Goal: Transaction & Acquisition: Purchase product/service

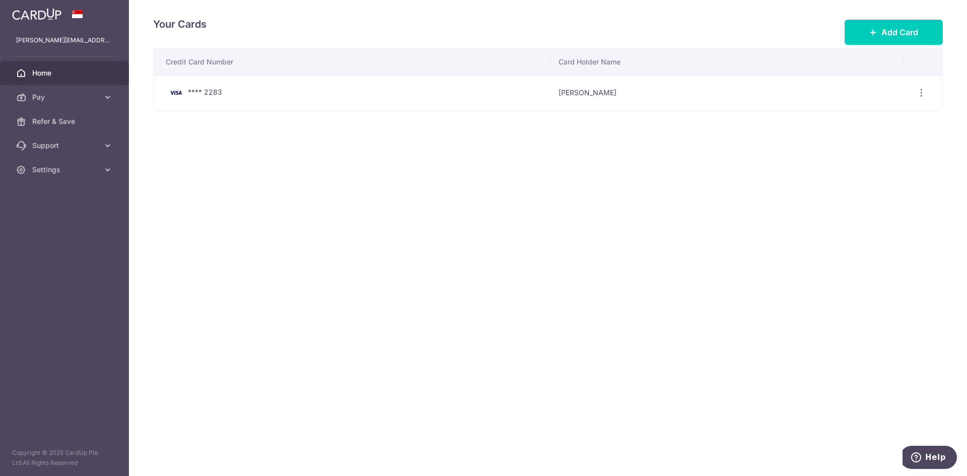
click at [76, 77] on span "Home" at bounding box center [65, 73] width 66 height 10
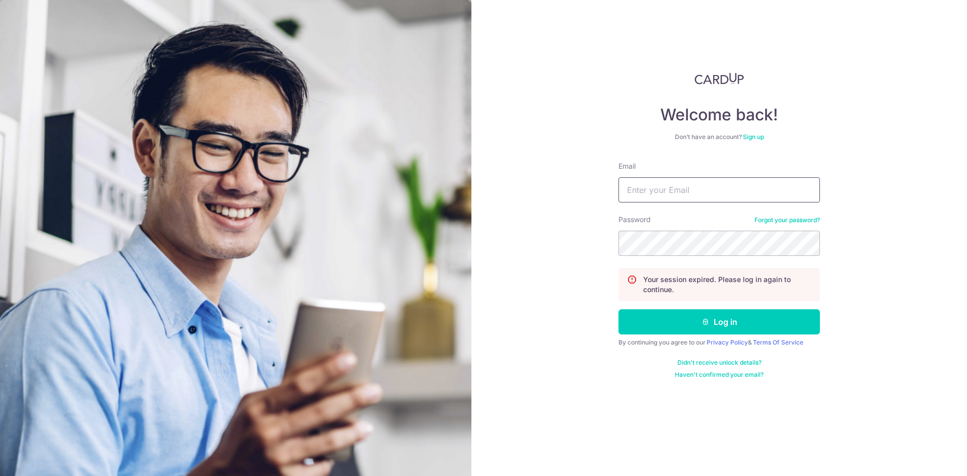
click at [691, 199] on input "Email" at bounding box center [718, 189] width 201 height 25
type input "[PERSON_NAME][EMAIL_ADDRESS][DOMAIN_NAME]"
click at [699, 306] on form "Email vincent.wangxy@gmail.com Password Forgot your password? Your session expi…" at bounding box center [718, 270] width 201 height 218
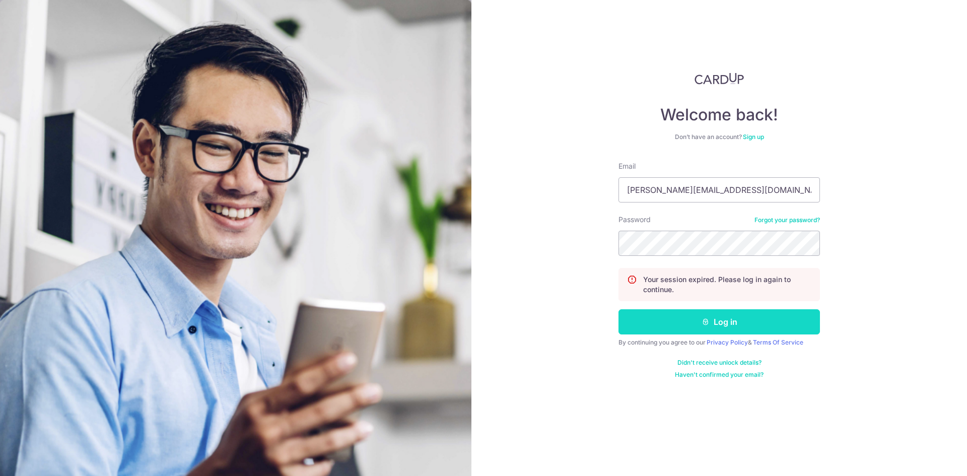
click at [699, 313] on button "Log in" at bounding box center [718, 321] width 201 height 25
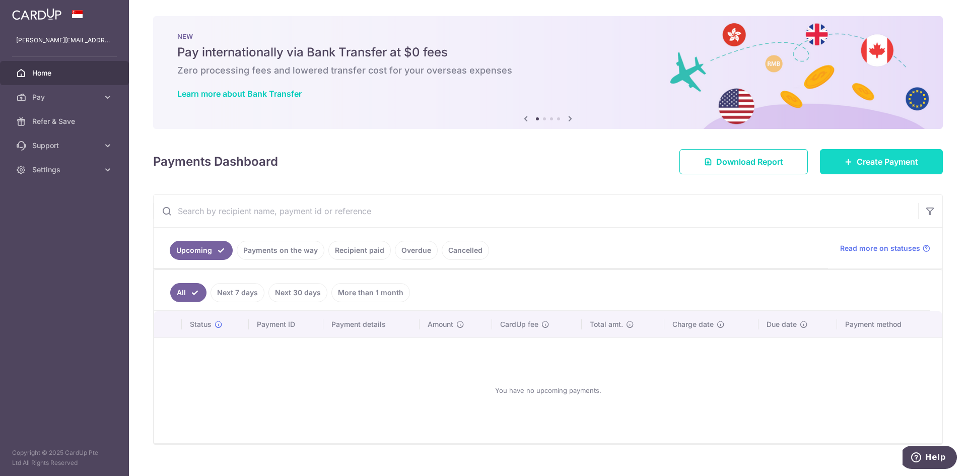
click at [876, 161] on span "Create Payment" at bounding box center [886, 162] width 61 height 12
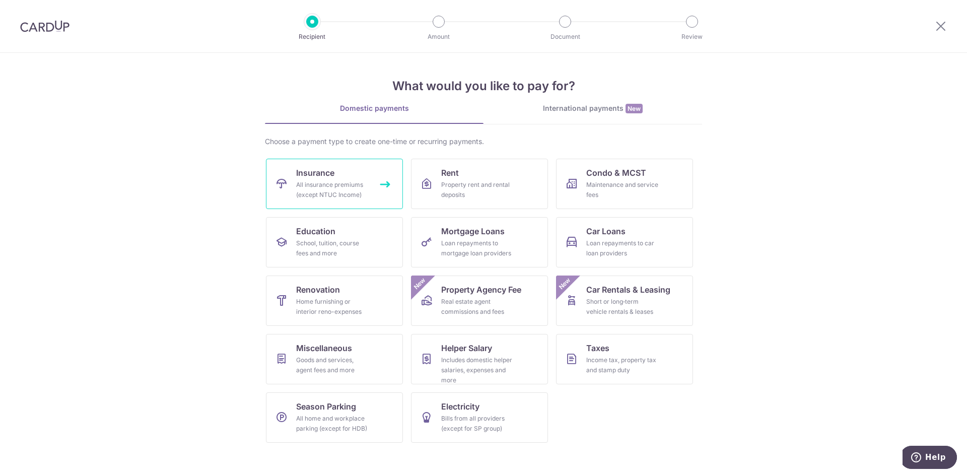
click at [351, 193] on div "All insurance premiums (except NTUC Income)" at bounding box center [332, 190] width 73 height 20
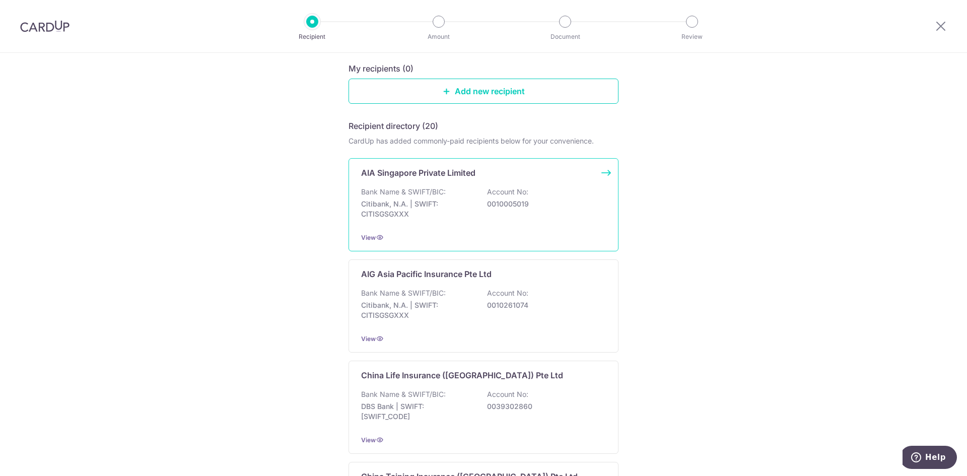
scroll to position [101, 0]
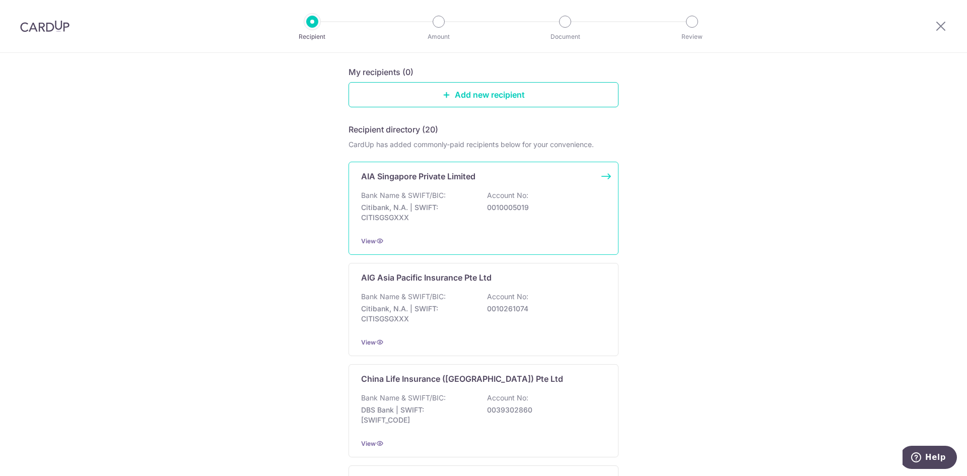
click at [567, 226] on div "Bank Name & SWIFT/BIC: Citibank, N.A. | SWIFT: CITISGSGXXX Account No: 00100050…" at bounding box center [483, 208] width 245 height 37
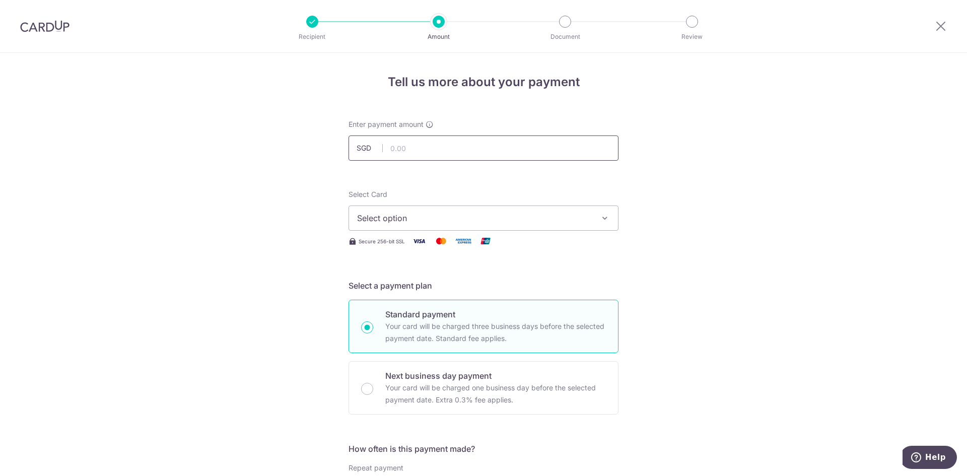
click at [459, 155] on input "text" at bounding box center [483, 147] width 270 height 25
type input "138.33"
click at [435, 220] on span "Select option" at bounding box center [474, 218] width 235 height 12
drag, startPoint x: 421, startPoint y: 289, endPoint x: 695, endPoint y: 242, distance: 277.4
click at [421, 289] on span "**** 2283" at bounding box center [483, 290] width 253 height 12
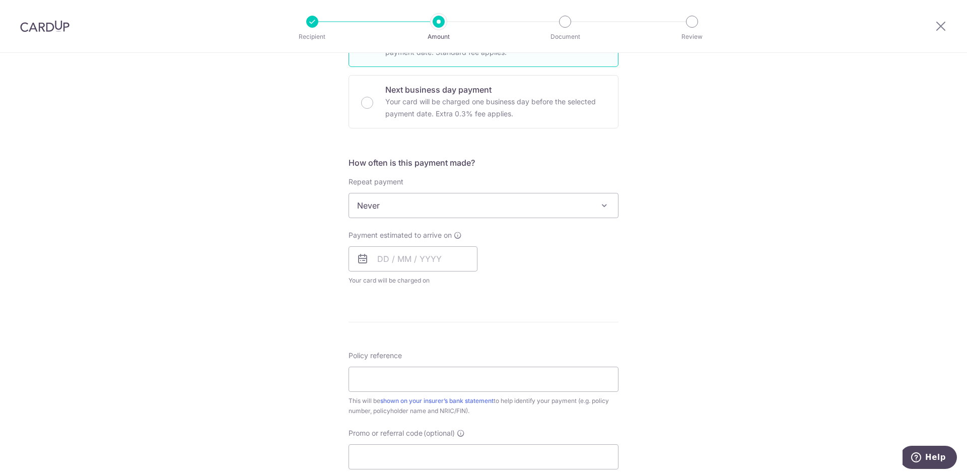
scroll to position [302, 0]
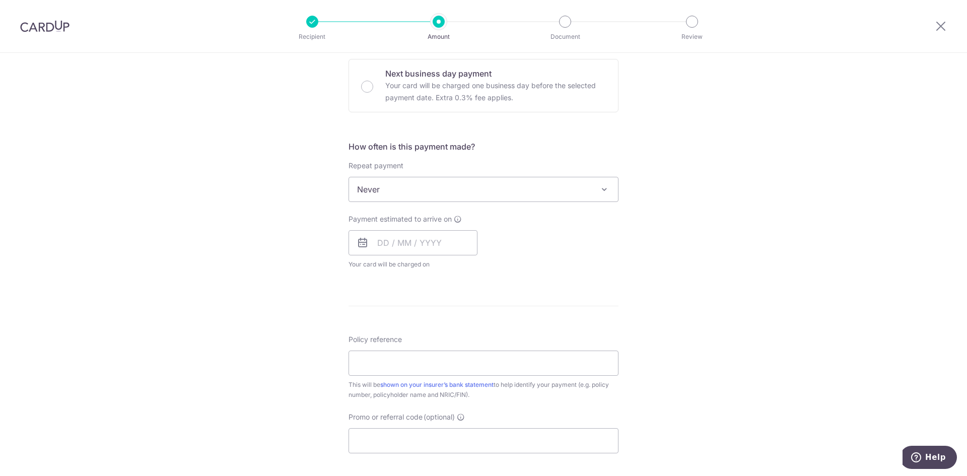
click at [465, 188] on span "Never" at bounding box center [483, 189] width 269 height 24
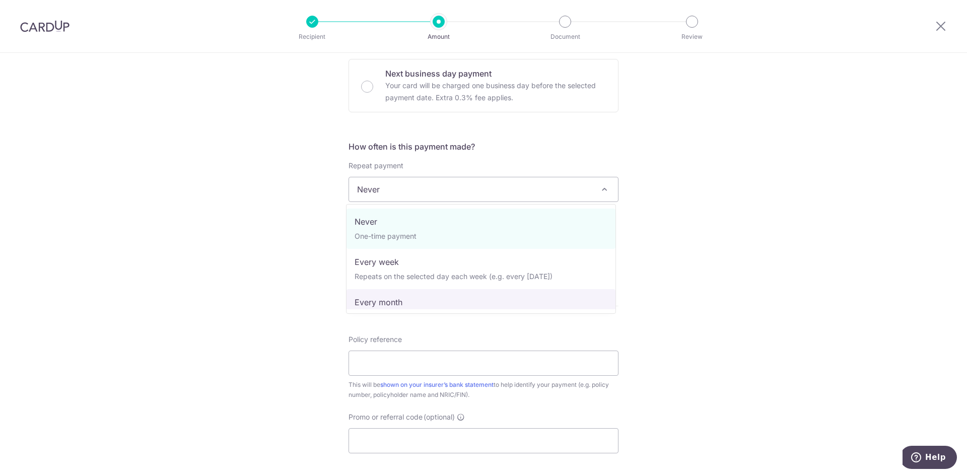
select select "3"
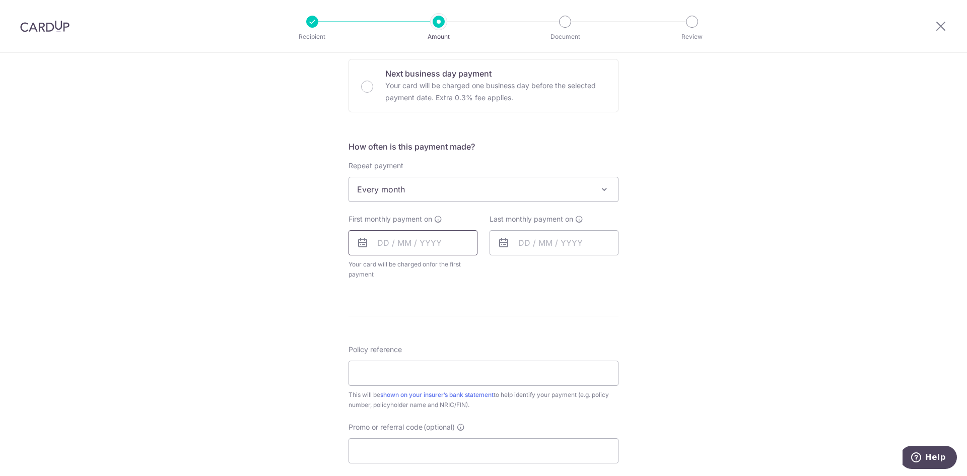
click at [436, 240] on input "text" at bounding box center [412, 242] width 129 height 25
click at [469, 355] on link "15" at bounding box center [470, 354] width 16 height 16
type input "[DATE]"
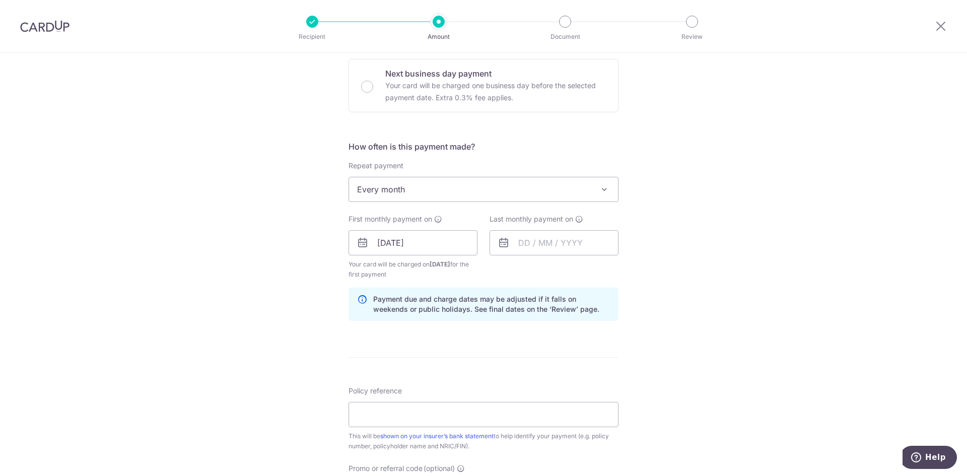
click at [330, 475] on div "Tell us more about your payment Enter payment amount SGD 138.33 138.33 Select C…" at bounding box center [483, 232] width 967 height 962
click at [507, 237] on icon at bounding box center [503, 243] width 12 height 12
click at [519, 238] on input "text" at bounding box center [553, 242] width 129 height 25
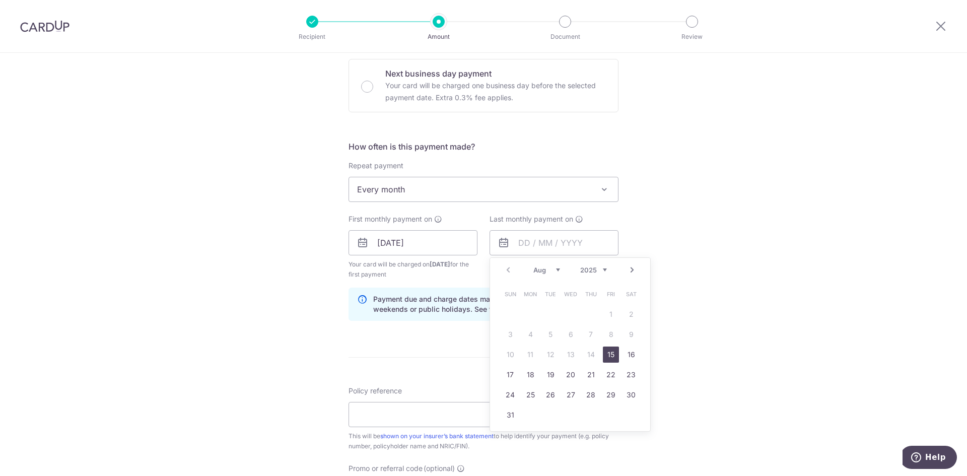
click at [603, 269] on select "2025 2026 2027 2028 2029 2030 2031 2032 2033 2034 2035" at bounding box center [593, 270] width 27 height 8
click at [551, 268] on select "Jan Feb Mar Apr May Jun Jul Aug Sep Oct Nov Dec" at bounding box center [546, 270] width 27 height 8
click at [603, 336] on link "10" at bounding box center [611, 334] width 16 height 16
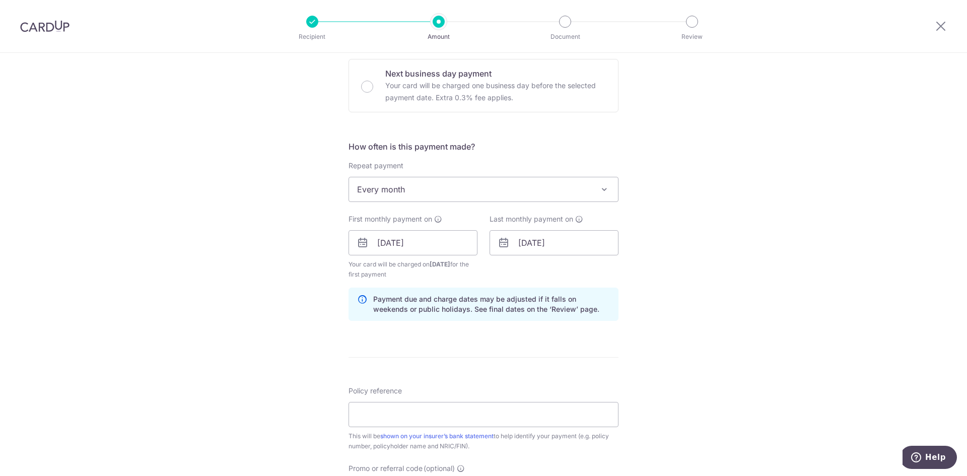
click at [688, 331] on div "Tell us more about your payment Enter payment amount SGD 138.33 138.33 Select C…" at bounding box center [483, 232] width 967 height 962
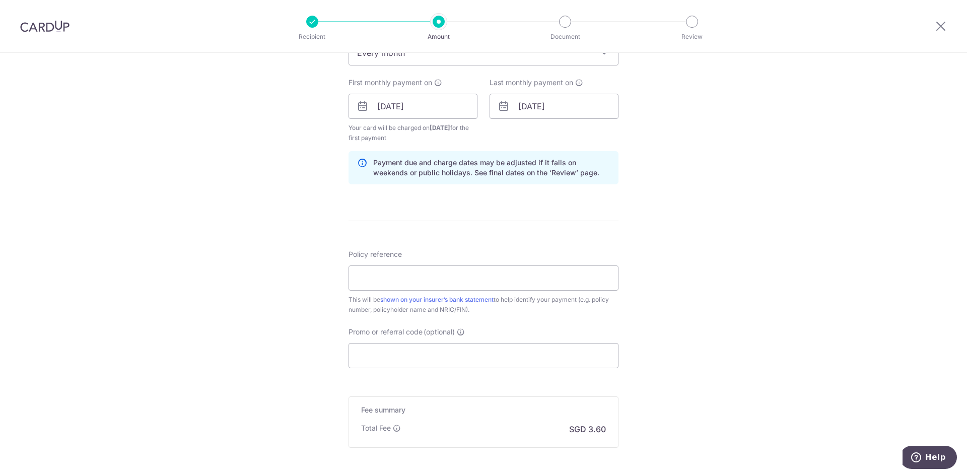
scroll to position [453, 0]
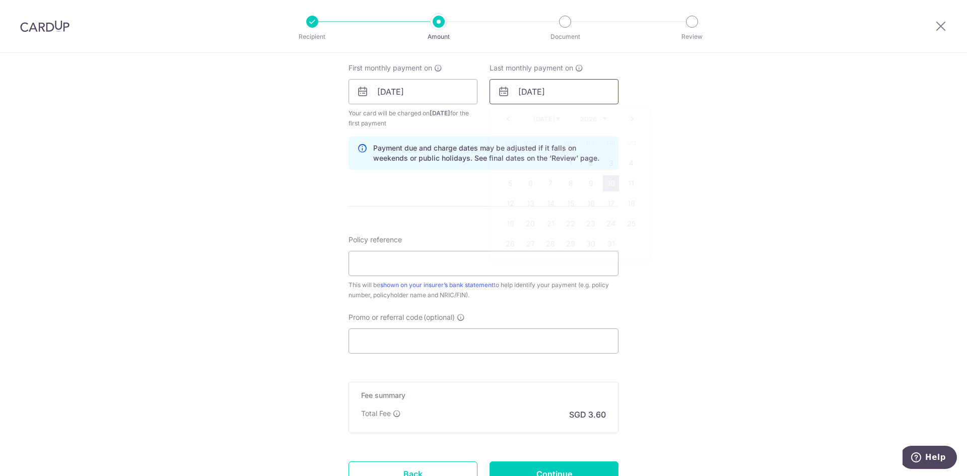
click at [552, 87] on input "10/07/2026" at bounding box center [553, 91] width 129 height 25
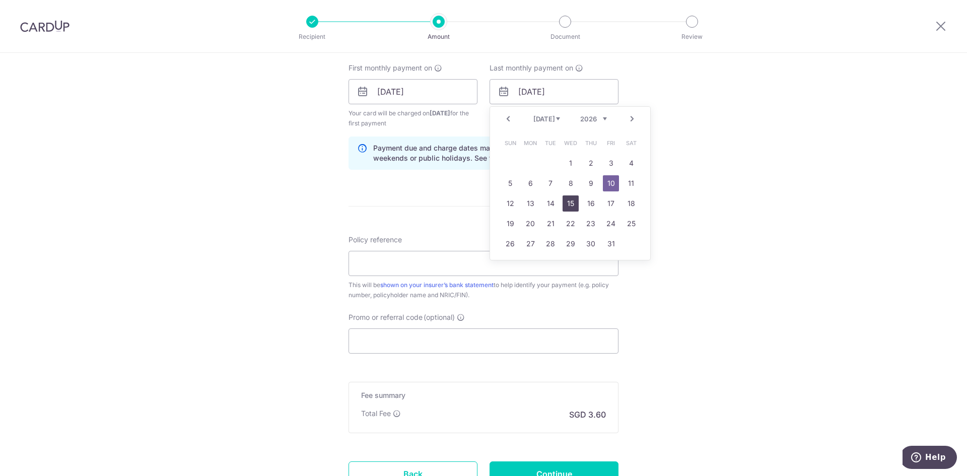
click at [570, 204] on link "15" at bounding box center [570, 203] width 16 height 16
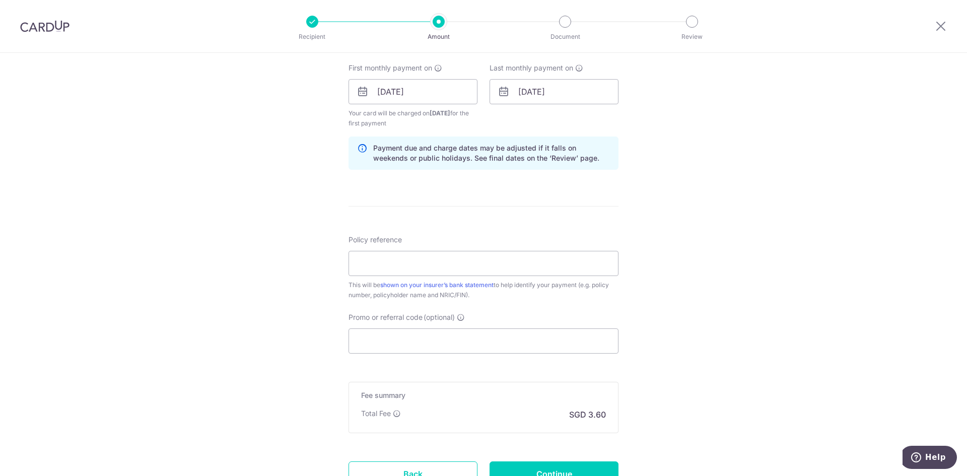
click at [748, 203] on div "Tell us more about your payment Enter payment amount SGD 138.33 138.33 Select C…" at bounding box center [483, 81] width 967 height 962
click at [599, 97] on input "15/07/2026" at bounding box center [553, 91] width 129 height 25
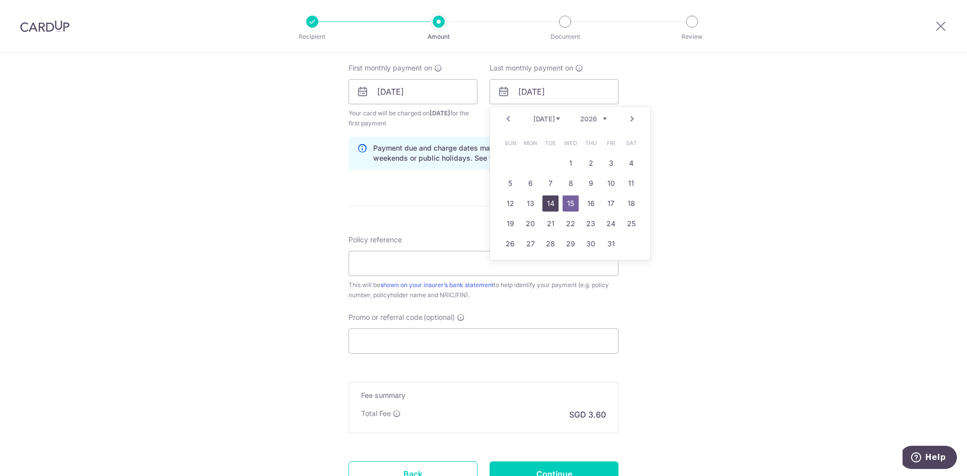
click at [542, 206] on link "14" at bounding box center [550, 203] width 16 height 16
type input "14/07/2026"
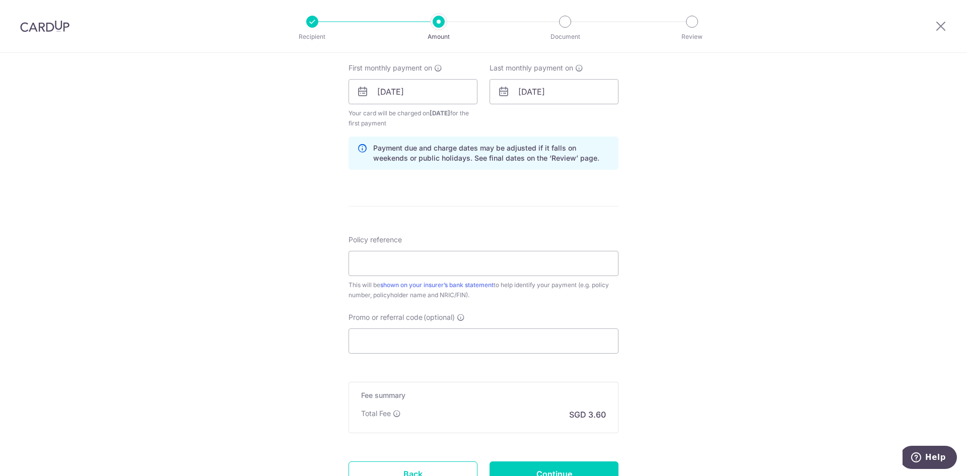
click at [769, 208] on div "Tell us more about your payment Enter payment amount SGD 138.33 138.33 Select C…" at bounding box center [483, 81] width 967 height 962
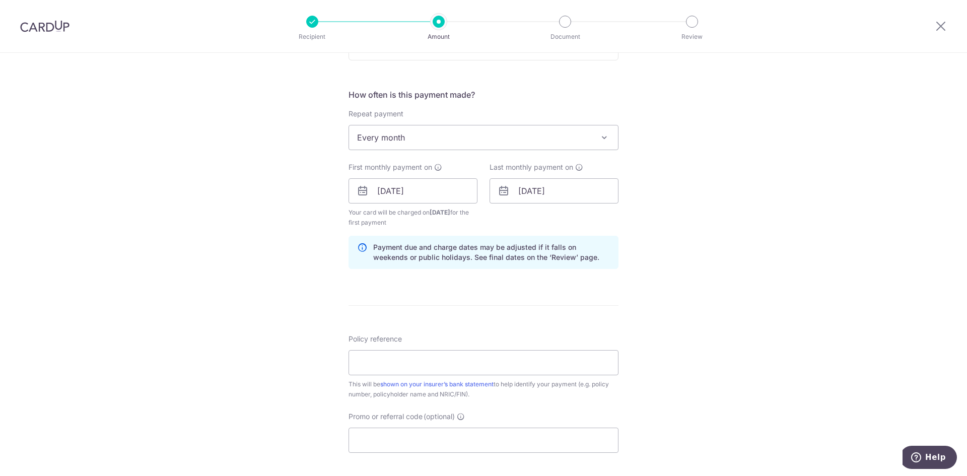
scroll to position [352, 0]
click at [435, 367] on input "Policy reference" at bounding box center [483, 363] width 270 height 25
paste input "L549748030"
type input "L549748030"
click at [275, 335] on div "Tell us more about your payment Enter payment amount SGD 138.33 138.33 Select C…" at bounding box center [483, 181] width 967 height 962
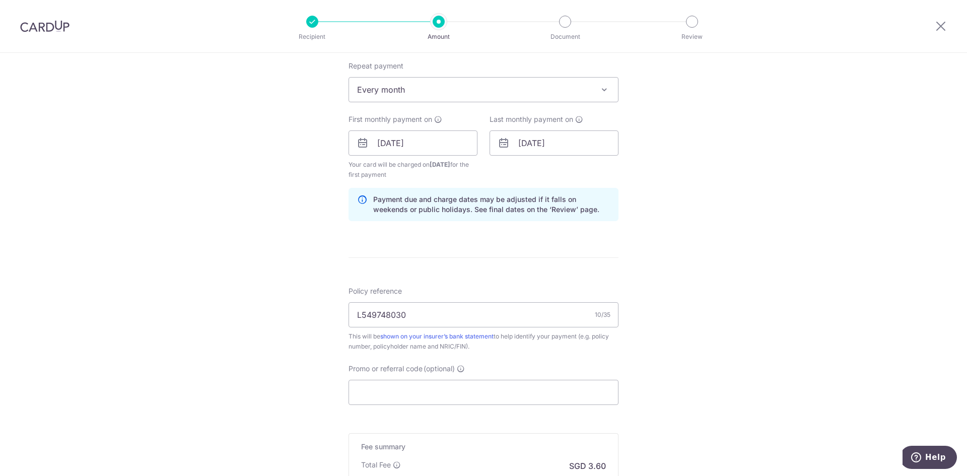
scroll to position [403, 0]
click at [470, 399] on input "Promo or referral code (optional)" at bounding box center [483, 391] width 270 height 25
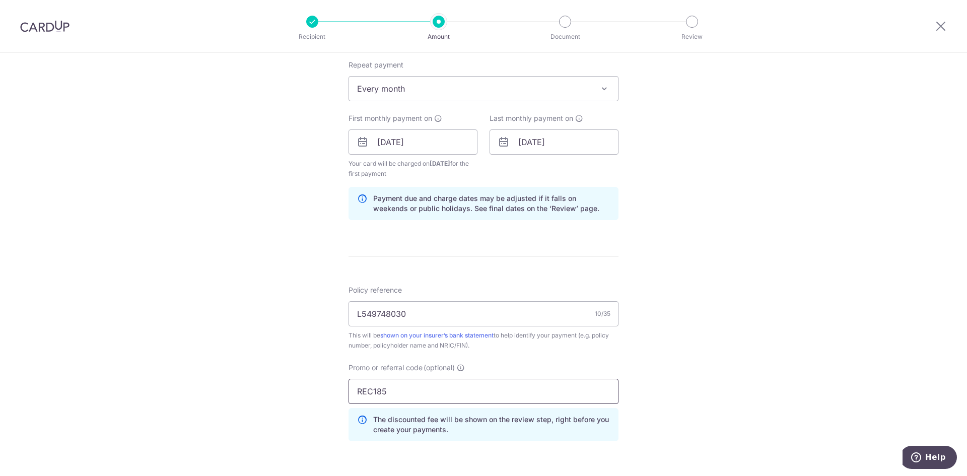
type input "REC185"
click at [247, 353] on div "Tell us more about your payment Enter payment amount SGD 138.33 138.33 Select C…" at bounding box center [483, 154] width 967 height 1008
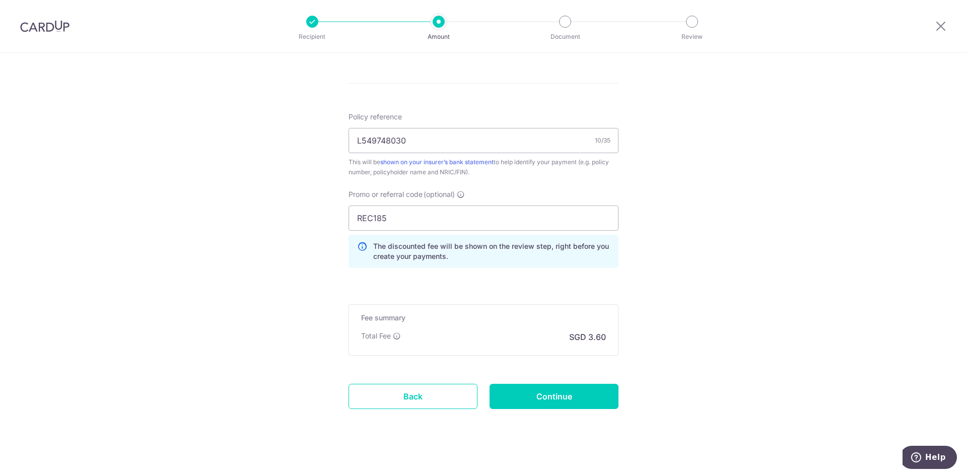
scroll to position [585, 0]
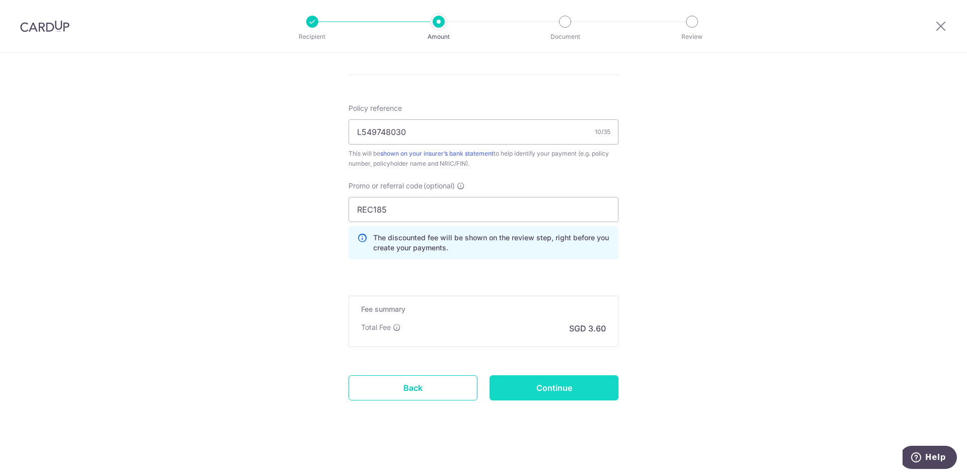
click at [519, 388] on input "Continue" at bounding box center [553, 387] width 129 height 25
type input "Create Schedule"
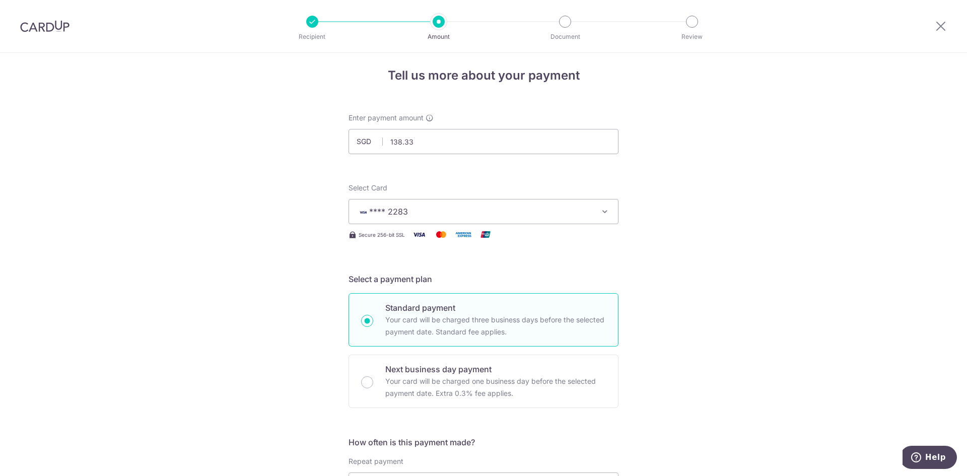
scroll to position [0, 0]
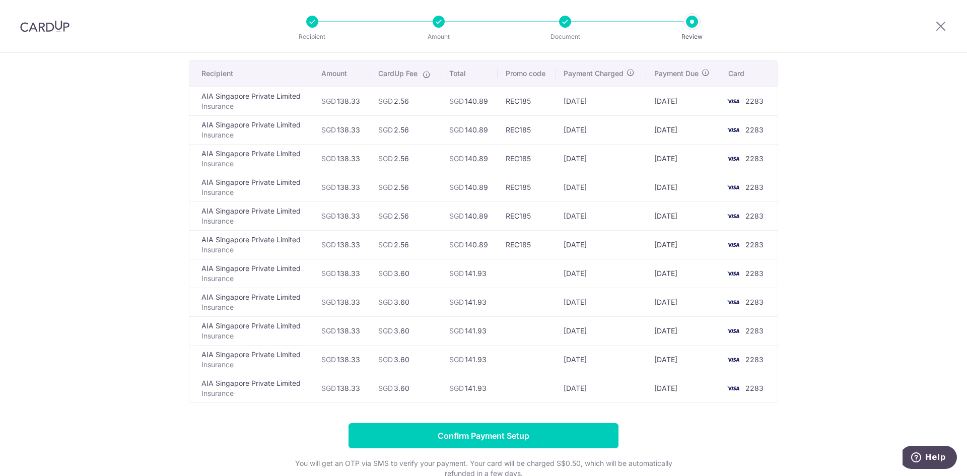
scroll to position [65, 0]
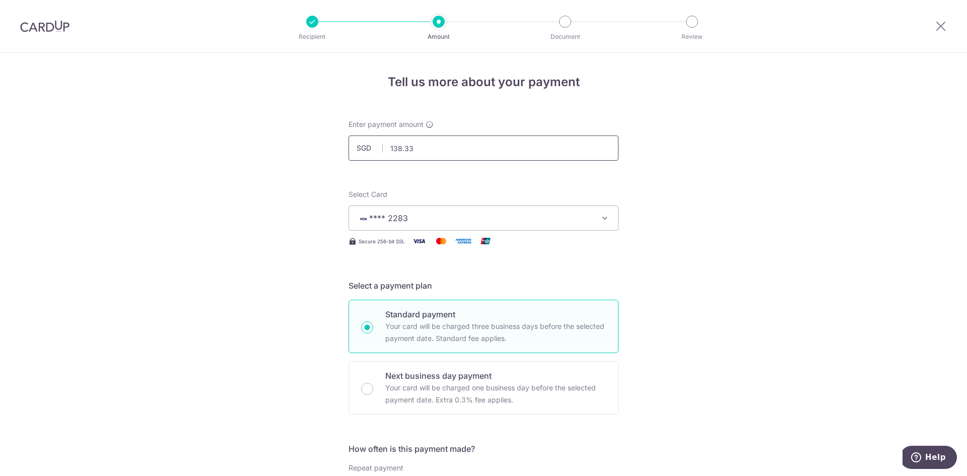
drag, startPoint x: 414, startPoint y: 155, endPoint x: 380, endPoint y: 155, distance: 34.2
click at [380, 155] on input "138.33" at bounding box center [483, 147] width 270 height 25
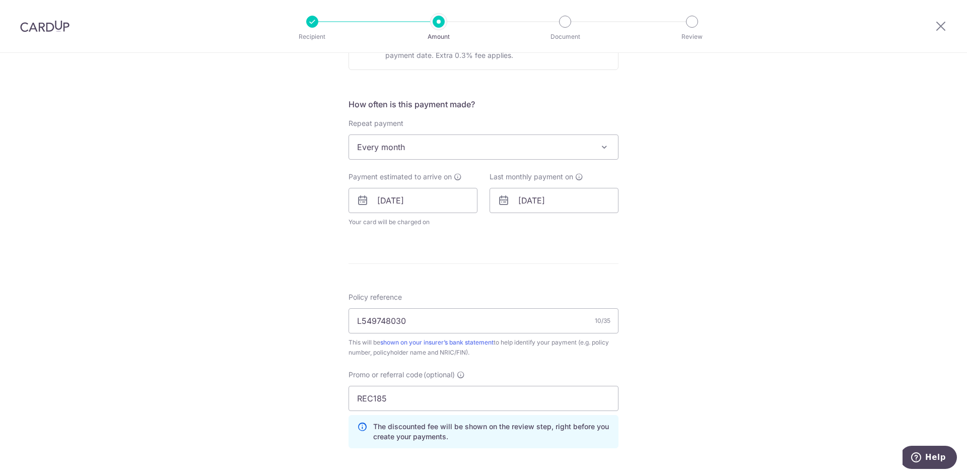
scroll to position [352, 0]
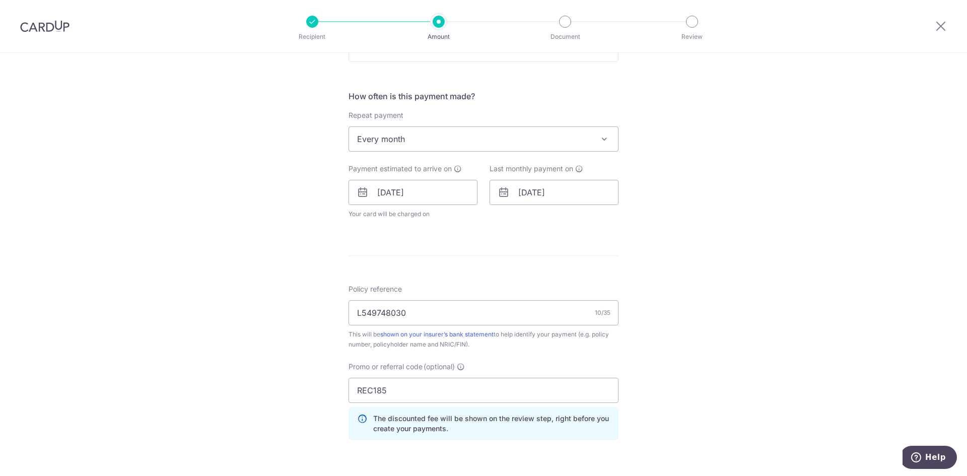
click at [497, 189] on icon at bounding box center [503, 192] width 12 height 12
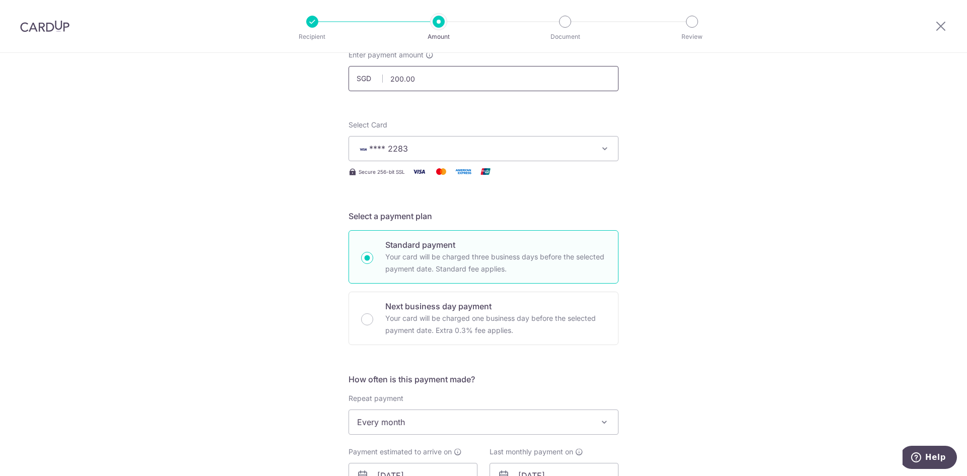
scroll to position [0, 0]
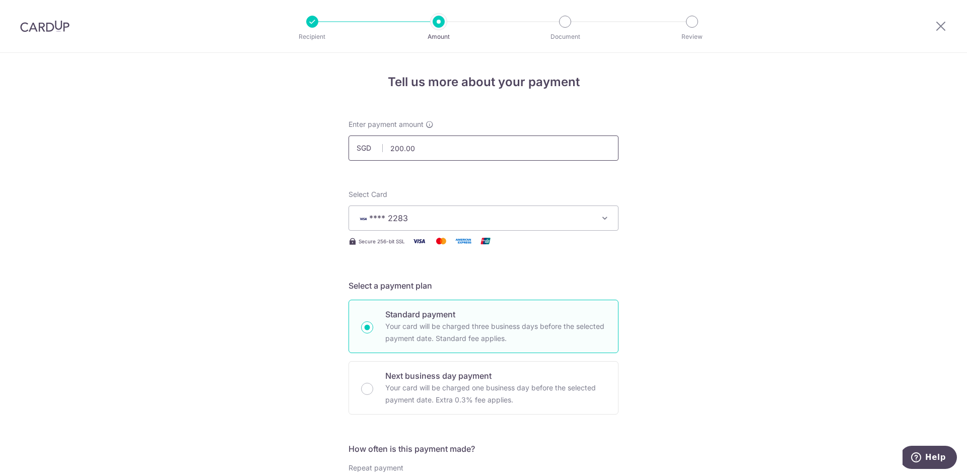
click at [408, 150] on input "200.00" at bounding box center [483, 147] width 270 height 25
drag, startPoint x: 418, startPoint y: 148, endPoint x: 326, endPoint y: 148, distance: 92.6
type input "166.00"
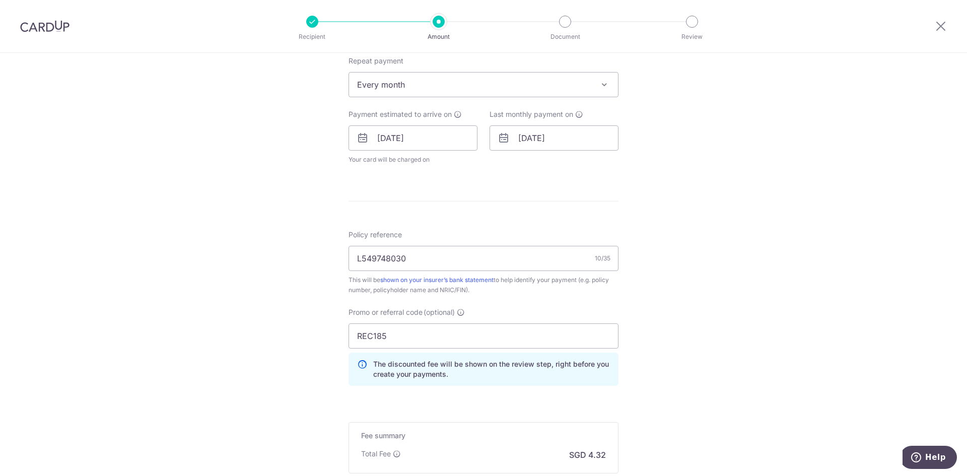
scroll to position [382, 0]
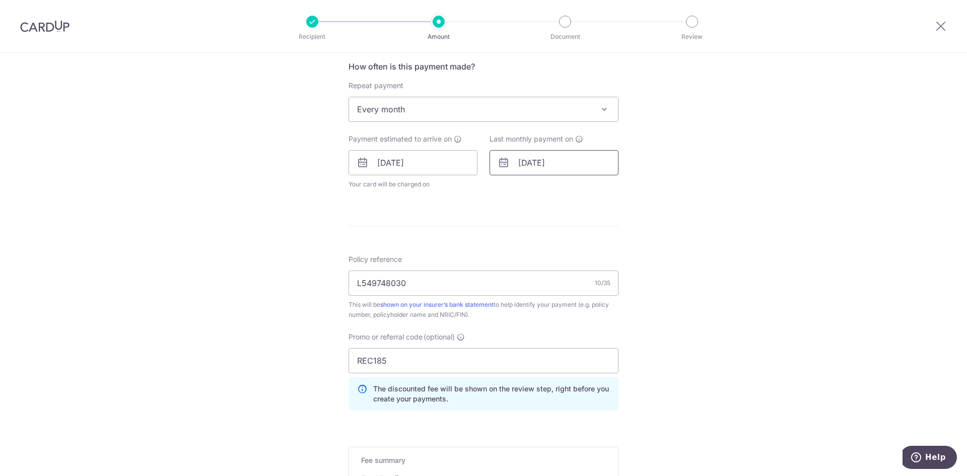
click at [547, 165] on input "14/07/2026" at bounding box center [553, 162] width 129 height 25
click at [508, 189] on link "Prev" at bounding box center [508, 190] width 12 height 12
drag, startPoint x: 613, startPoint y: 270, endPoint x: 629, endPoint y: 271, distance: 15.6
click at [613, 270] on link "15" at bounding box center [611, 274] width 16 height 16
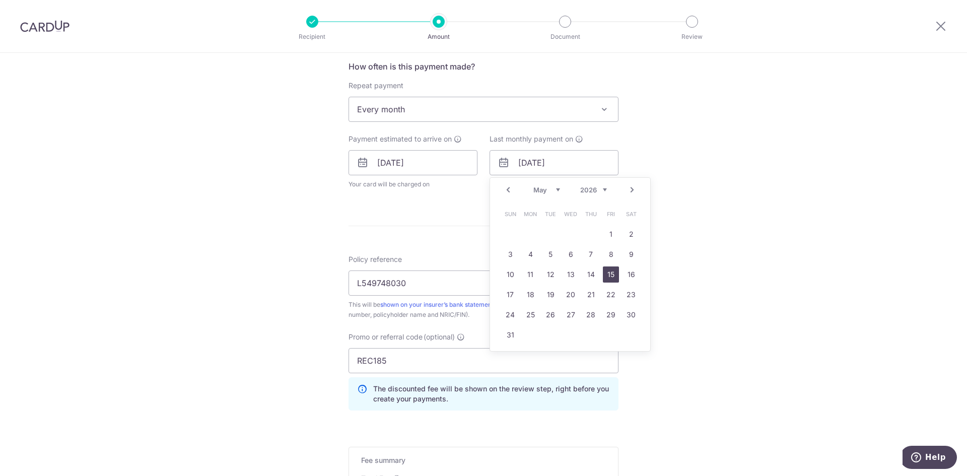
type input "[DATE]"
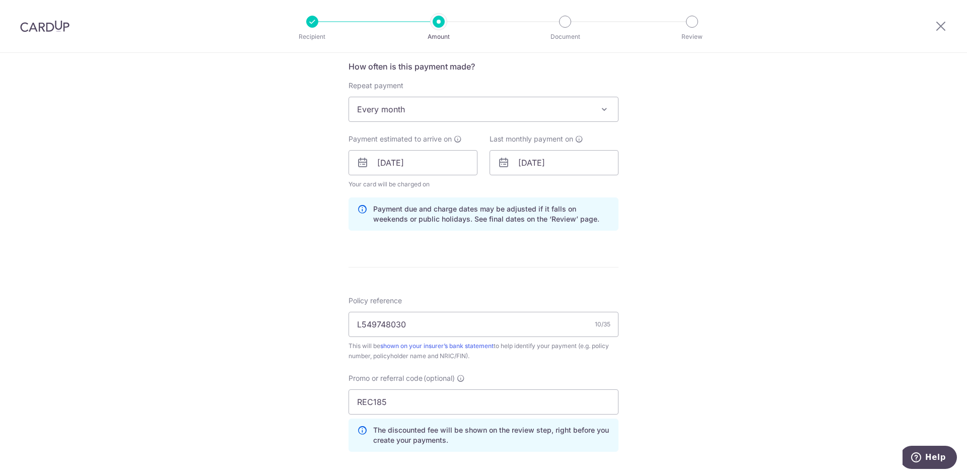
click at [636, 252] on div "Tell us more about your payment Enter payment amount SGD 166.00 166.00 Select C…" at bounding box center [483, 169] width 967 height 997
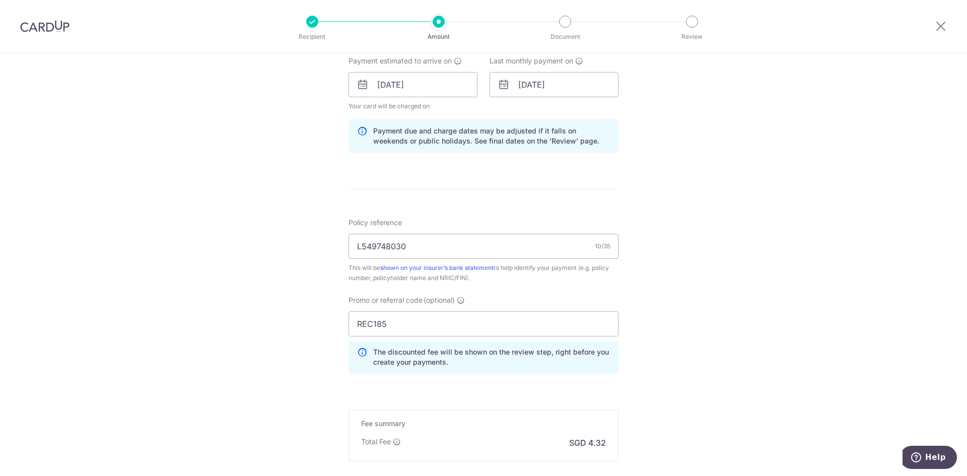
scroll to position [575, 0]
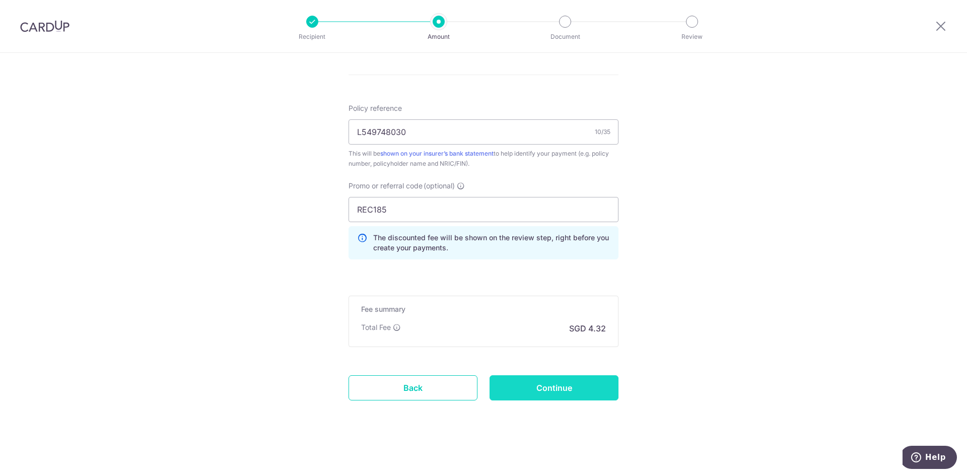
click at [560, 380] on input "Continue" at bounding box center [553, 387] width 129 height 25
type input "Update Schedule"
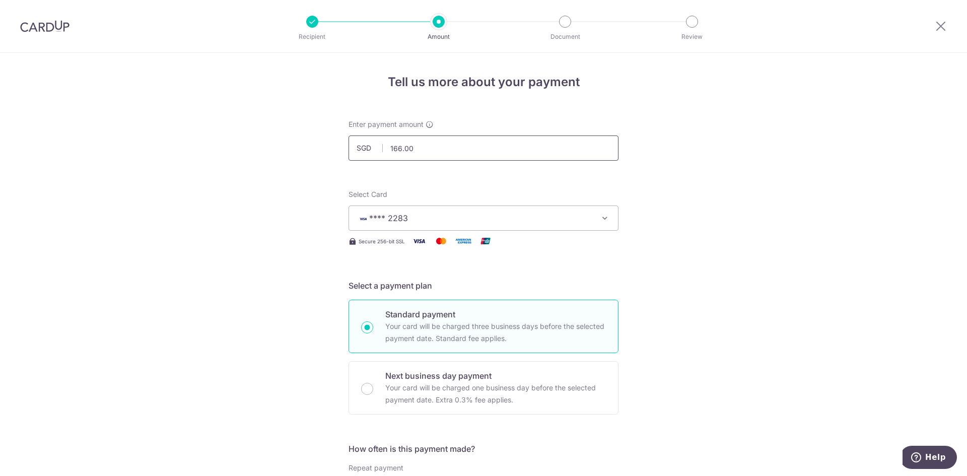
drag, startPoint x: 425, startPoint y: 154, endPoint x: 313, endPoint y: 155, distance: 112.3
type input "332.00"
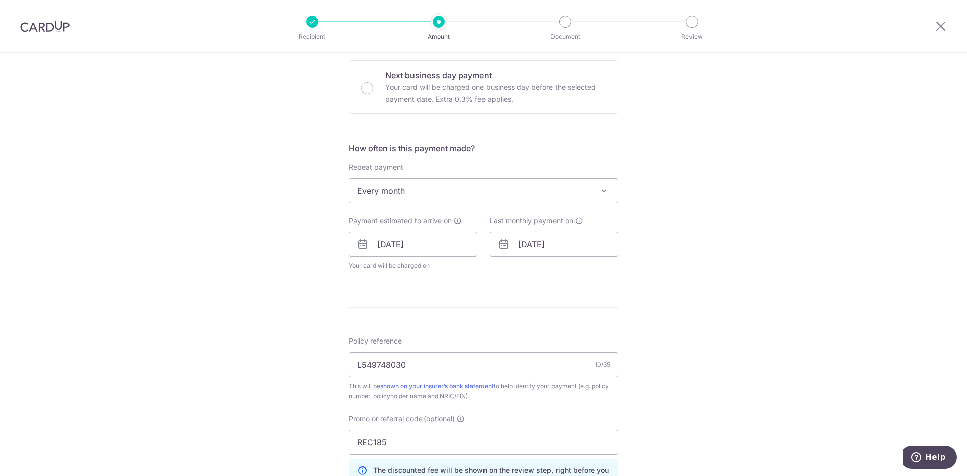
scroll to position [302, 0]
click at [540, 235] on input "[DATE]" at bounding box center [553, 242] width 129 height 25
click at [507, 273] on link "Prev" at bounding box center [508, 270] width 12 height 12
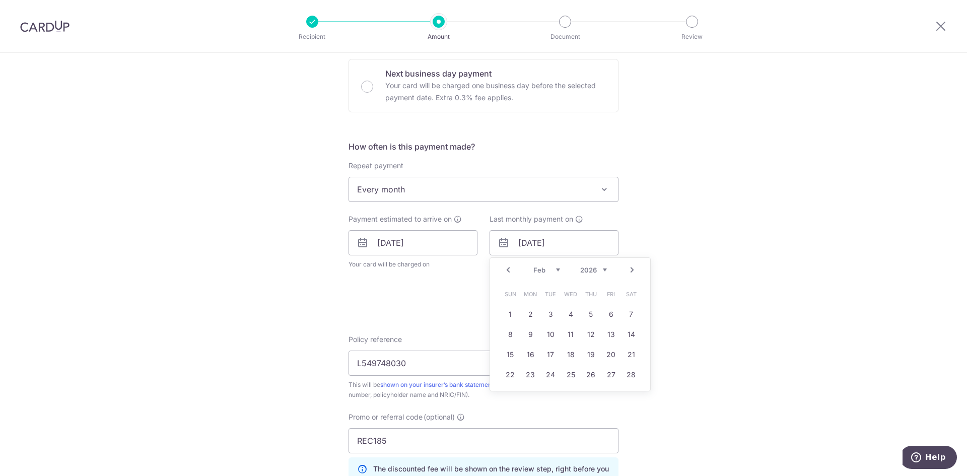
click at [507, 273] on link "Prev" at bounding box center [508, 270] width 12 height 12
click at [508, 273] on link "Prev" at bounding box center [508, 270] width 12 height 12
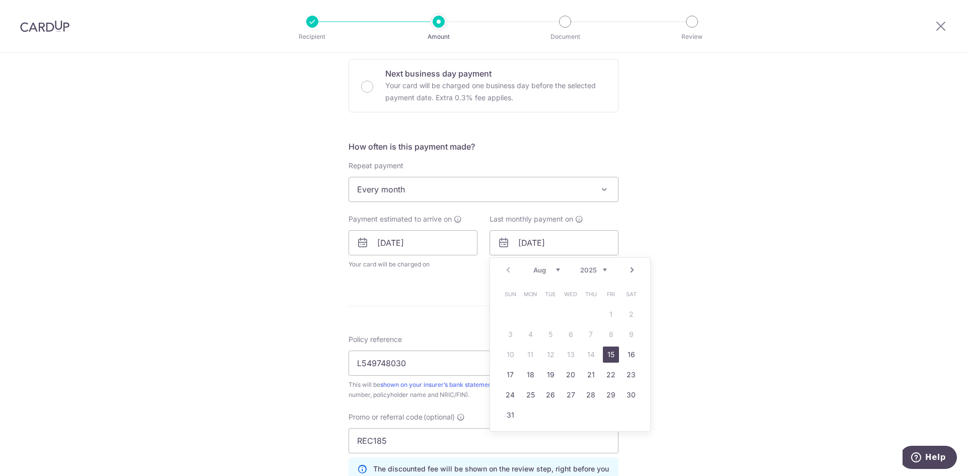
click at [626, 271] on link "Next" at bounding box center [632, 270] width 12 height 12
click at [513, 356] on link "14" at bounding box center [510, 354] width 16 height 16
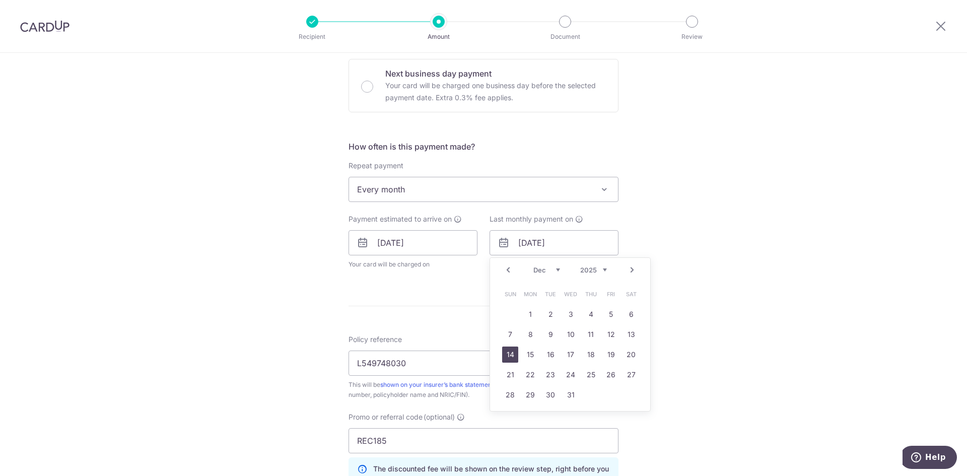
type input "14/12/2025"
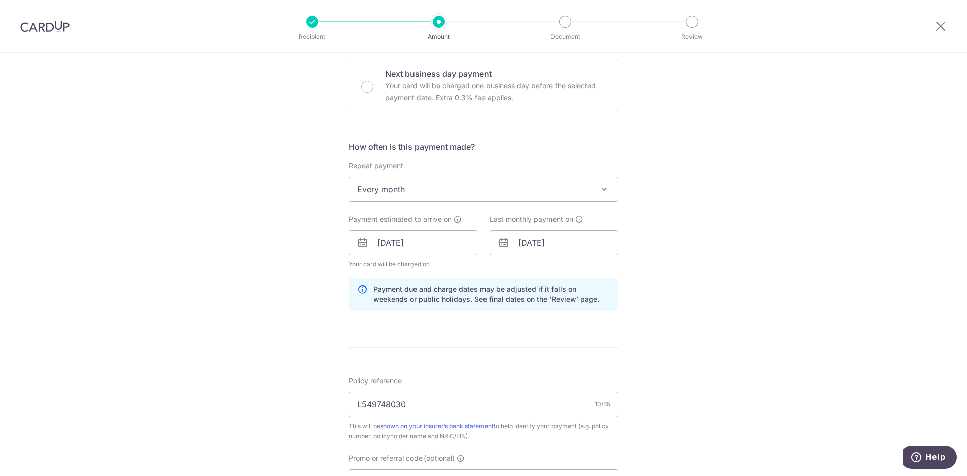
click at [705, 318] on div "Tell us more about your payment Enter payment amount SGD 332.00 332.00 Select C…" at bounding box center [483, 249] width 967 height 997
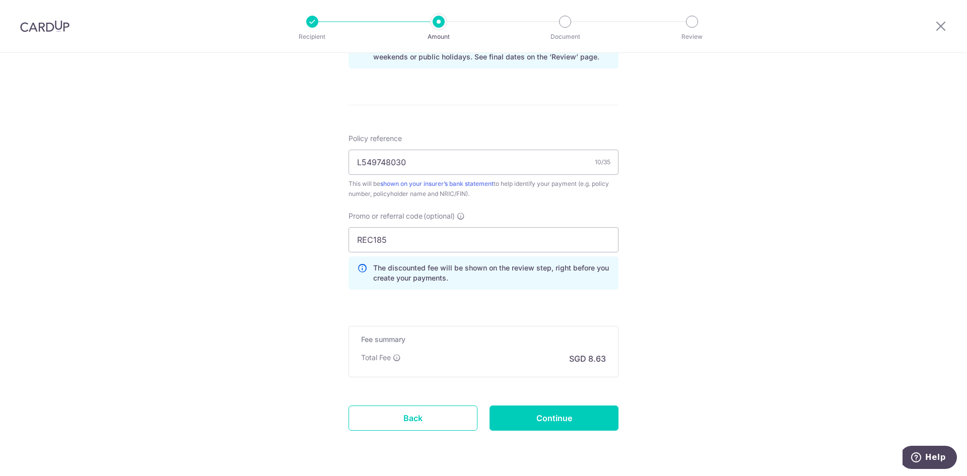
scroll to position [554, 0]
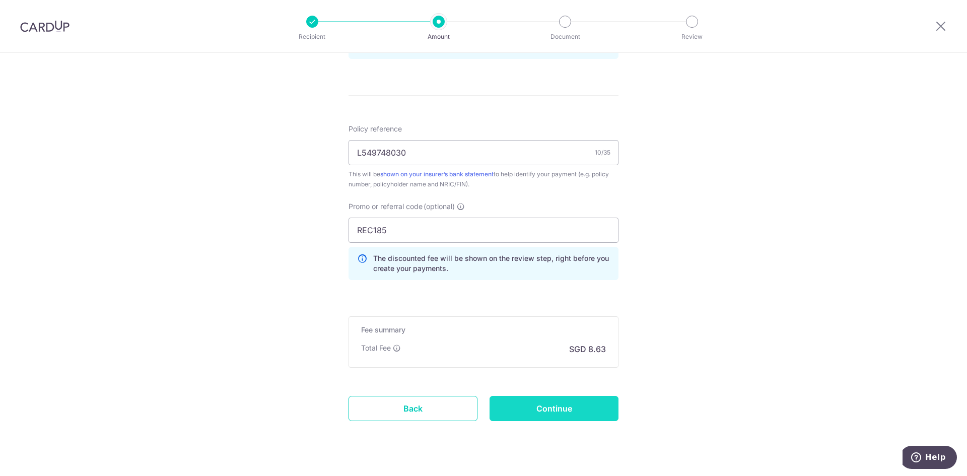
click at [583, 398] on input "Continue" at bounding box center [553, 408] width 129 height 25
type input "Update Schedule"
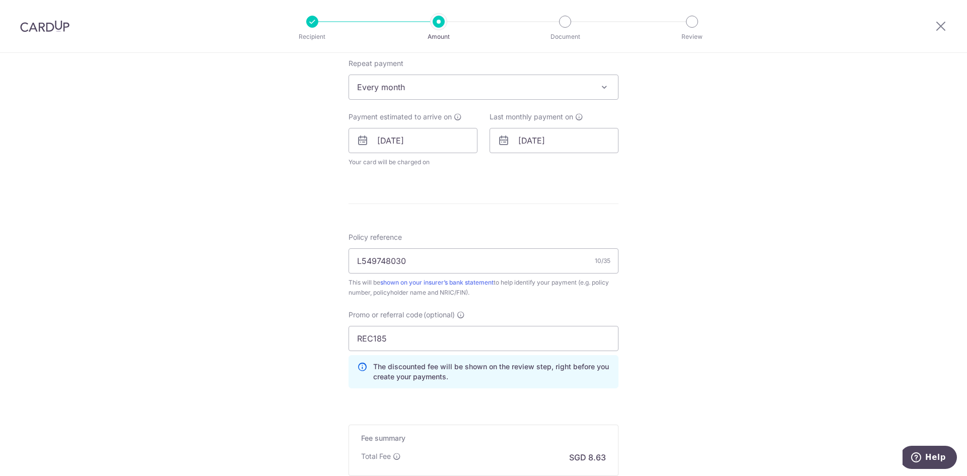
scroll to position [403, 0]
click at [540, 140] on input "[DATE]" at bounding box center [553, 141] width 129 height 25
click at [629, 173] on link "Next" at bounding box center [632, 169] width 12 height 12
click at [566, 257] on link "14" at bounding box center [570, 254] width 16 height 16
type input "[DATE]"
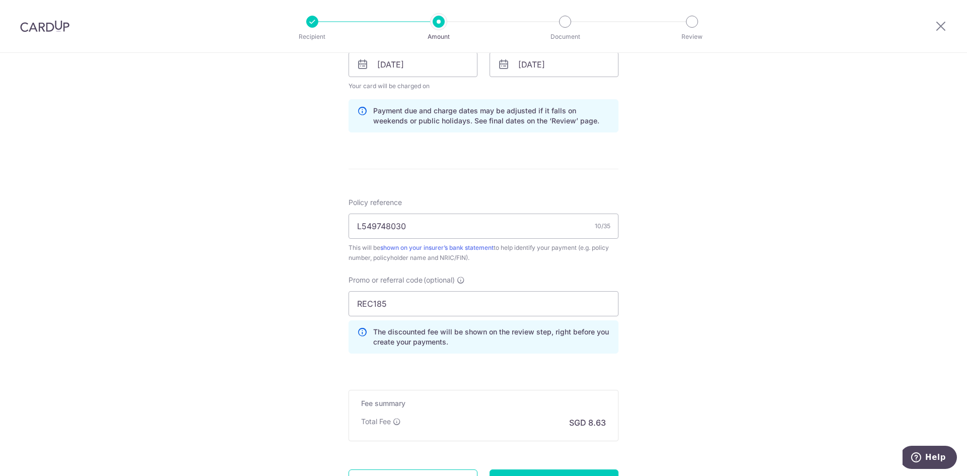
scroll to position [575, 0]
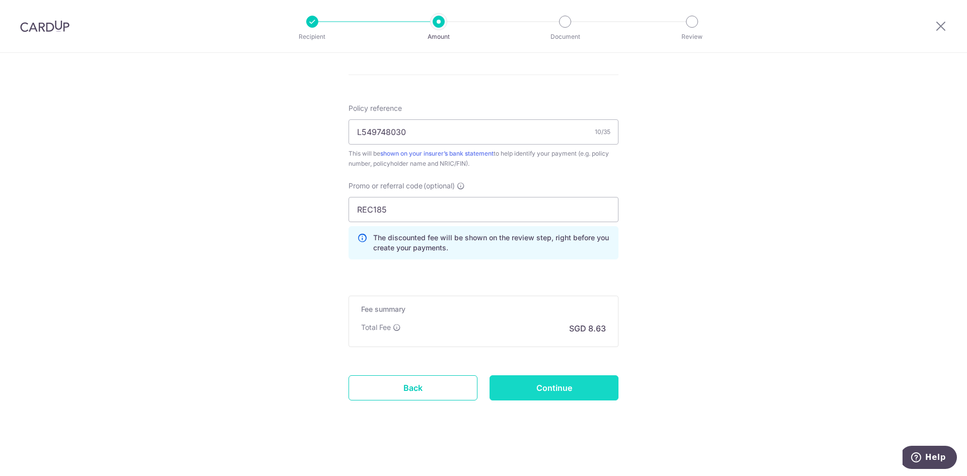
click at [556, 389] on input "Continue" at bounding box center [553, 387] width 129 height 25
type input "Update Schedule"
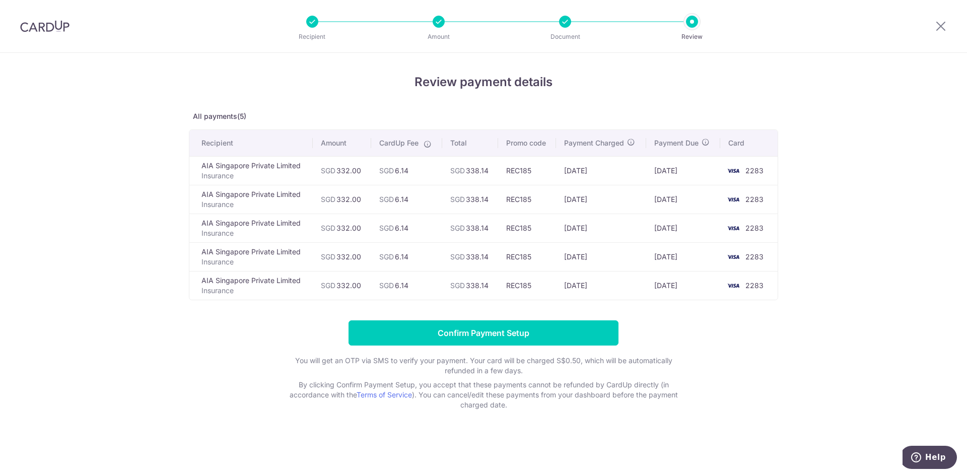
click at [847, 154] on div "Review payment details All payments(5) Recipient Amount CardUp Fee Total Promo …" at bounding box center [483, 264] width 967 height 423
click at [940, 25] on icon at bounding box center [941, 26] width 12 height 13
